Goal: Information Seeking & Learning: Learn about a topic

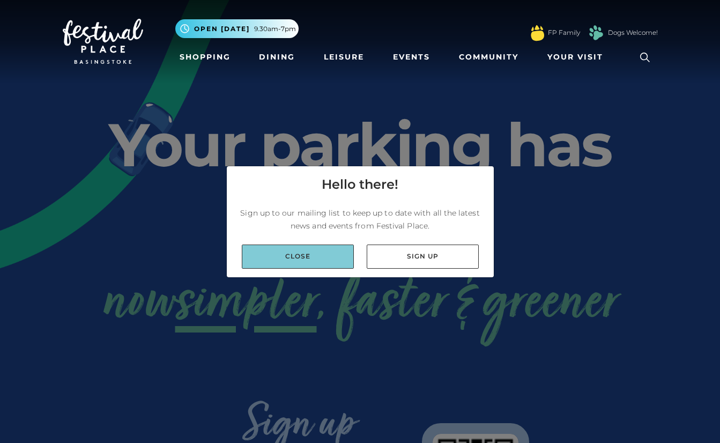
click at [329, 262] on link "Close" at bounding box center [298, 256] width 112 height 24
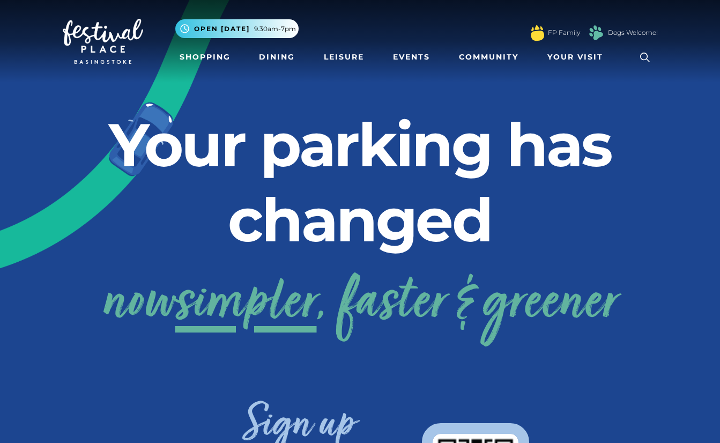
scroll to position [21, 0]
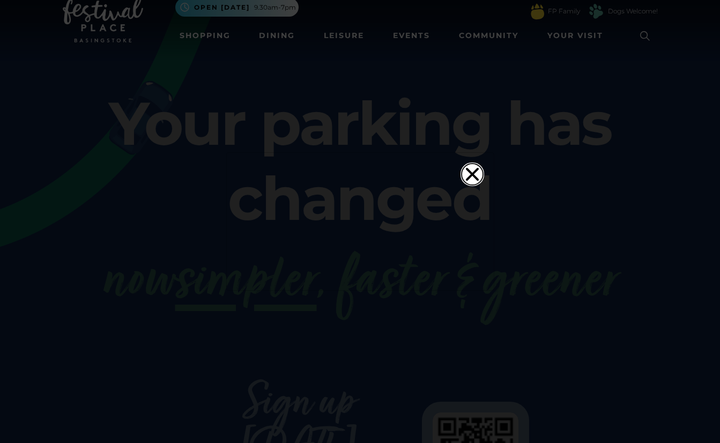
click at [478, 163] on icon "Close" at bounding box center [471, 173] width 21 height 21
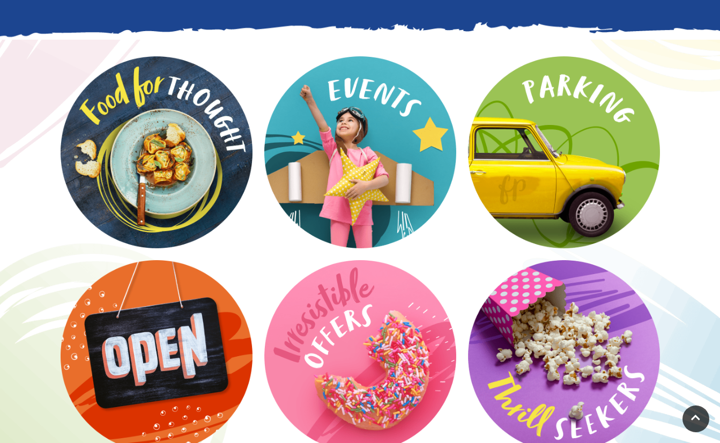
scroll to position [1374, 0]
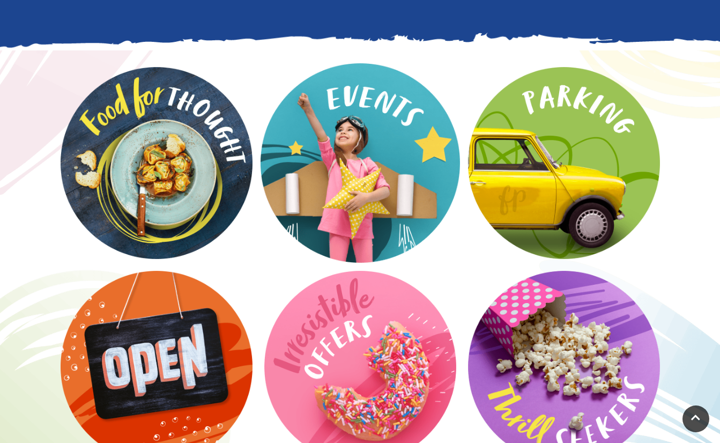
click at [349, 94] on video at bounding box center [359, 162] width 199 height 199
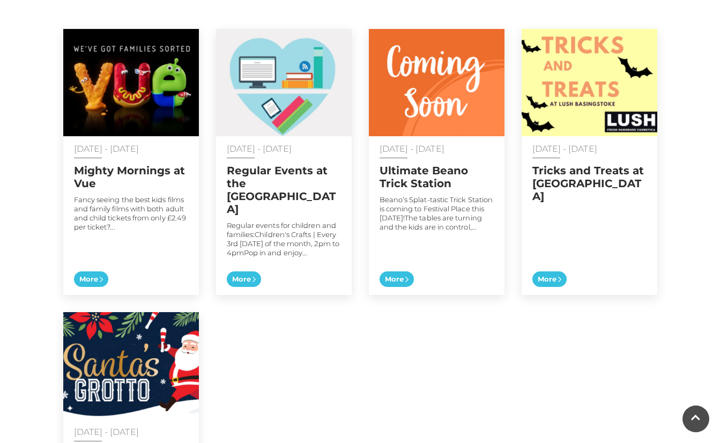
scroll to position [568, 0]
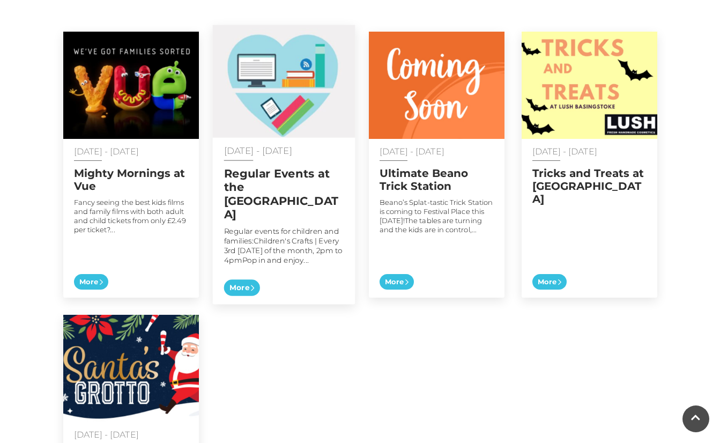
click at [297, 193] on h2 "Regular Events at the [GEOGRAPHIC_DATA]" at bounding box center [283, 194] width 120 height 54
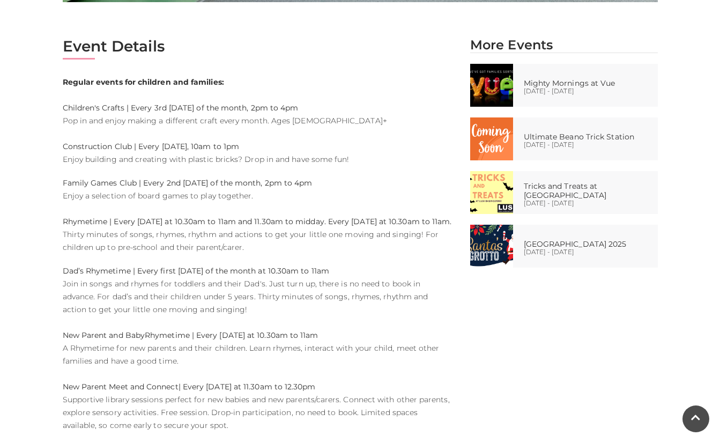
scroll to position [543, 0]
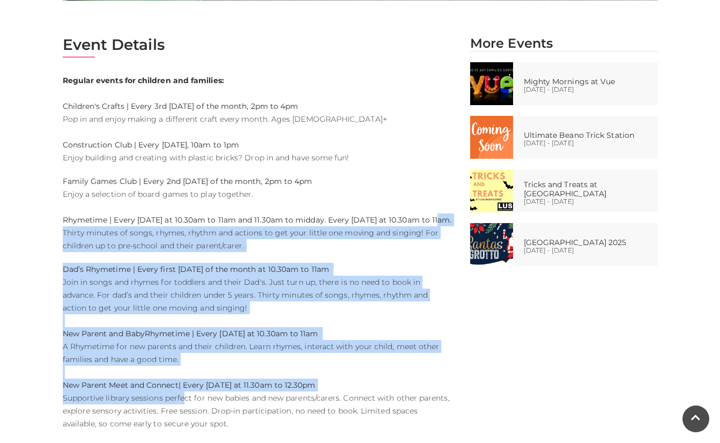
drag, startPoint x: 56, startPoint y: 235, endPoint x: 183, endPoint y: 416, distance: 221.6
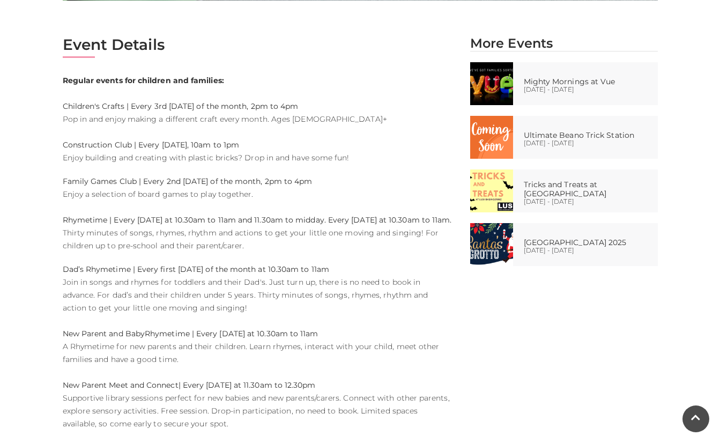
click at [213, 390] on strong "| Every Monday at 11.30am to 12.30pm" at bounding box center [246, 385] width 137 height 10
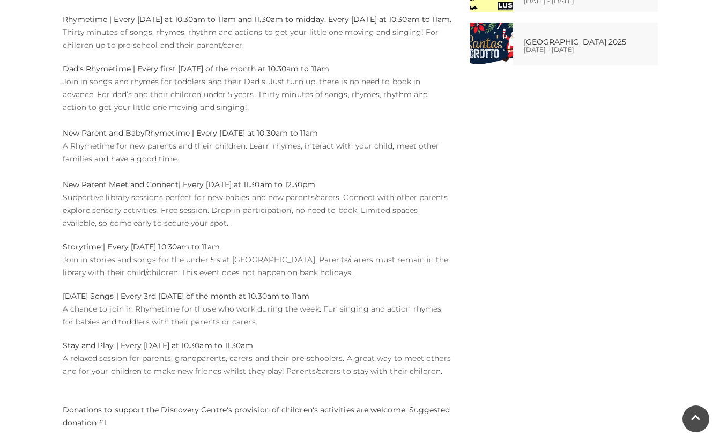
scroll to position [748, 0]
